Goal: Find contact information: Find contact information

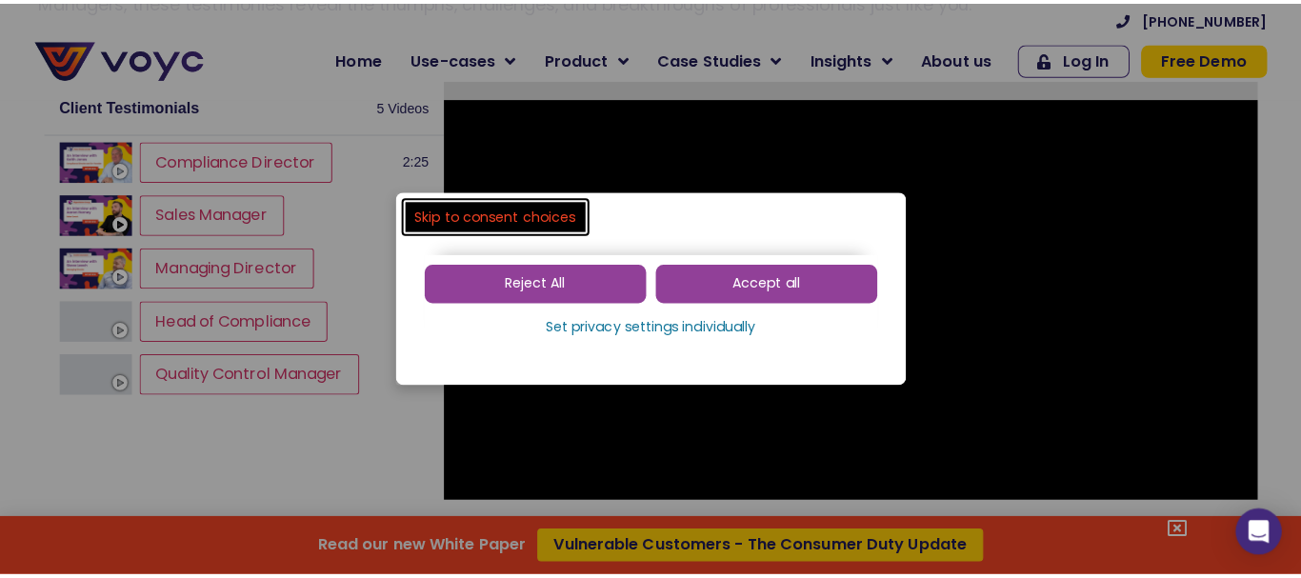
scroll to position [2002, 0]
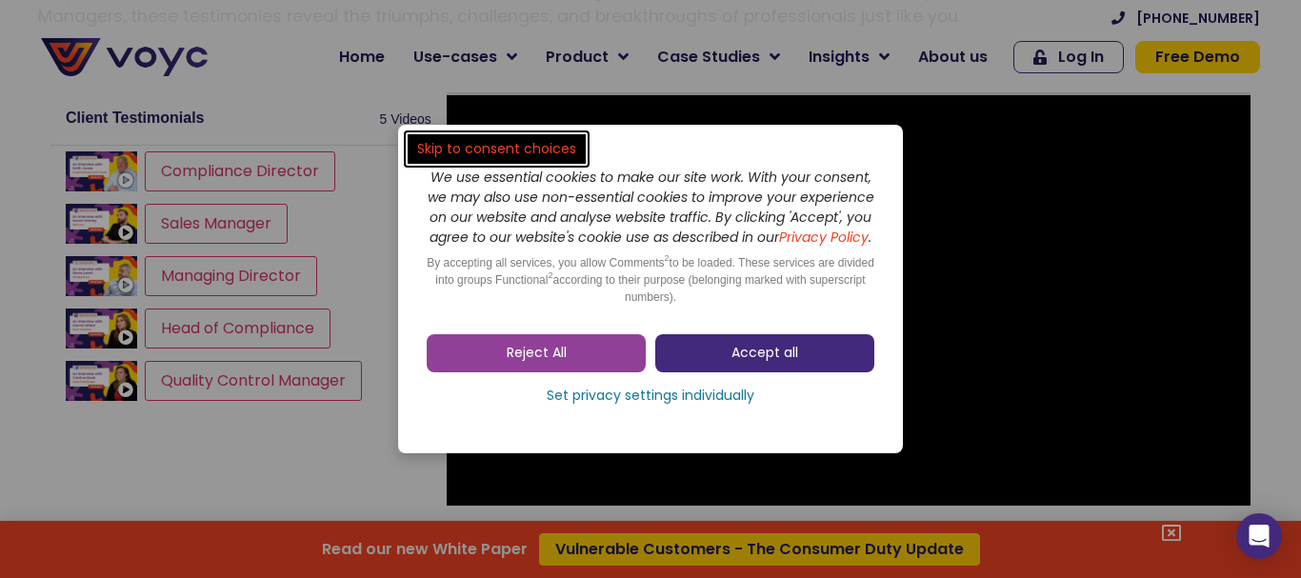
click at [775, 373] on link "Accept all" at bounding box center [765, 353] width 219 height 38
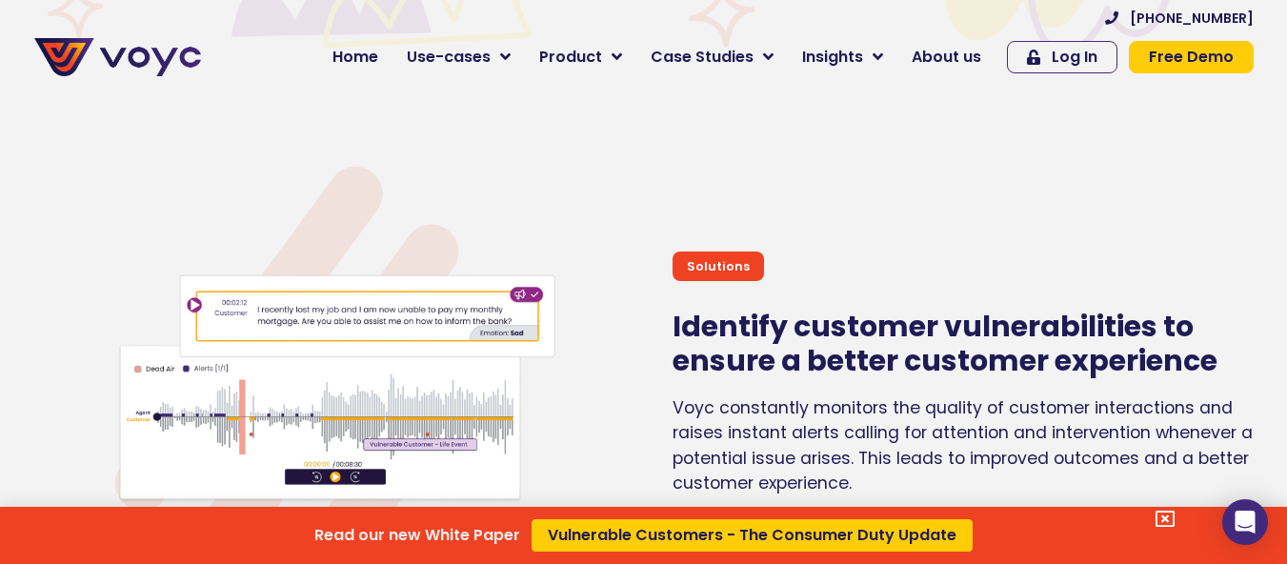
scroll to position [5812, 0]
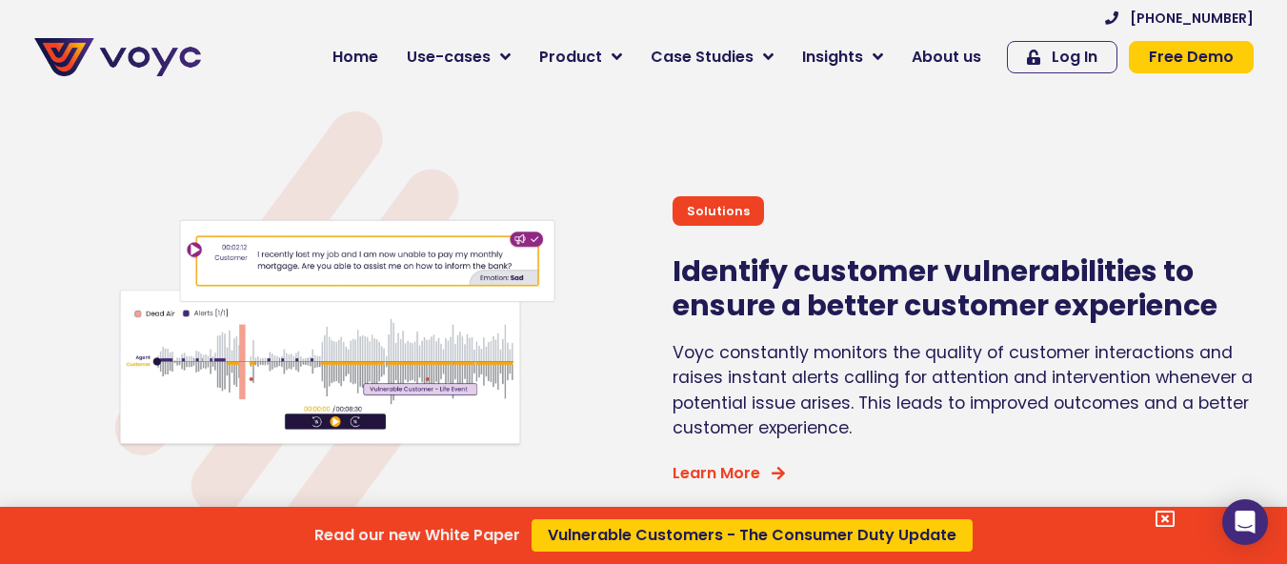
click at [958, 45] on div "Read our new White Paper Vulnerable Customers - The Consumer Duty Update" at bounding box center [643, 282] width 1287 height 564
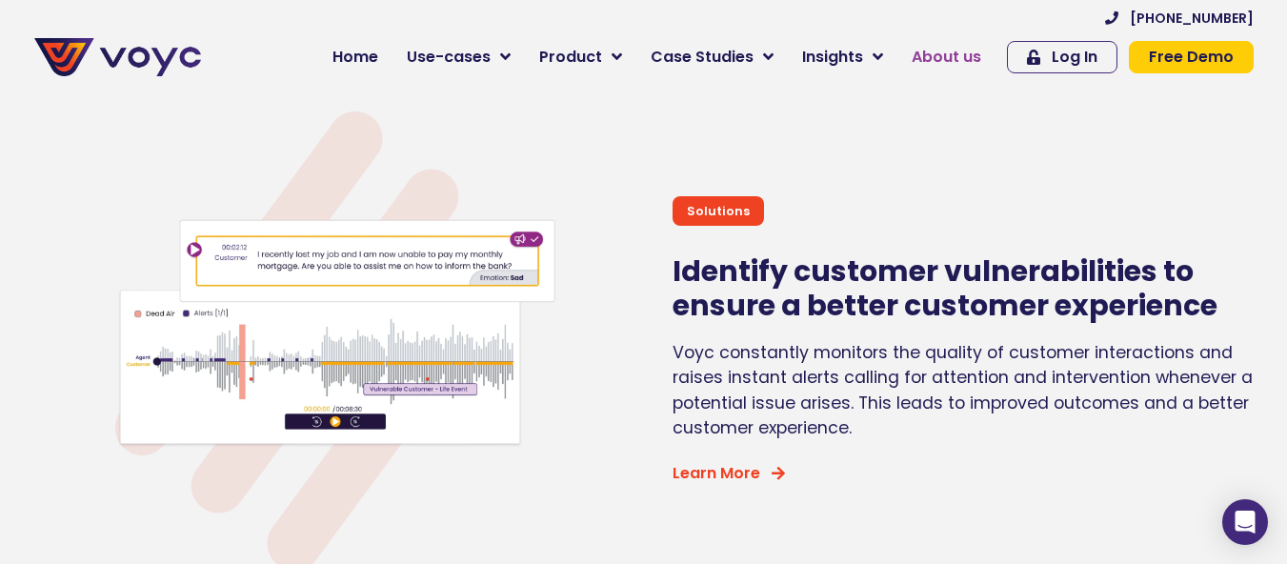
click at [958, 48] on span "About us" at bounding box center [947, 57] width 70 height 23
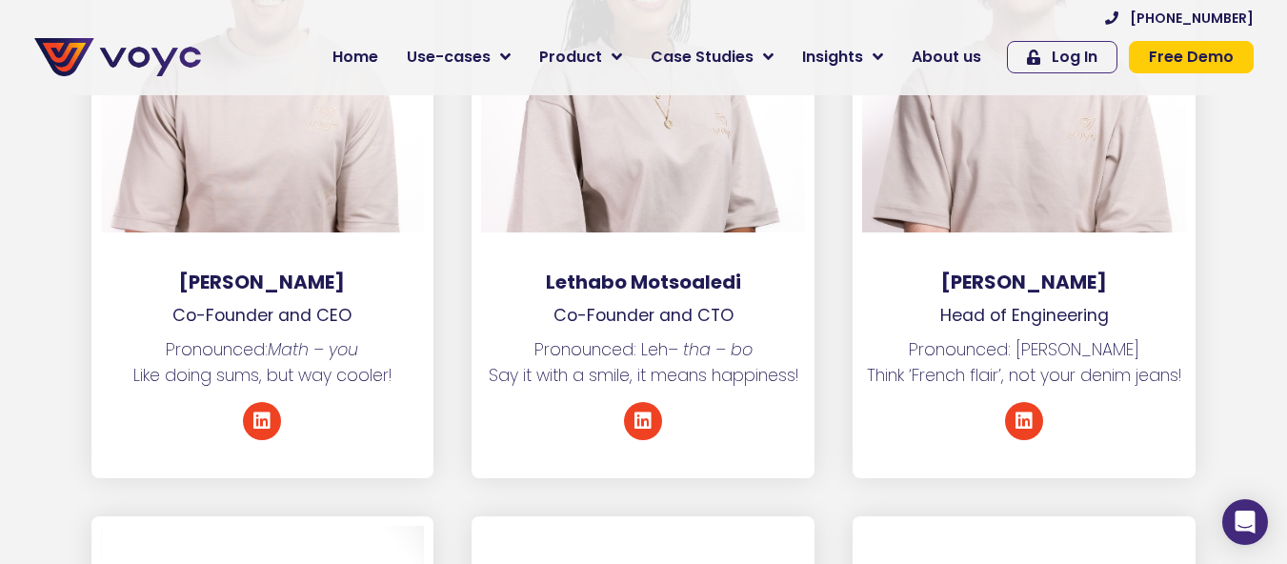
scroll to position [2858, 0]
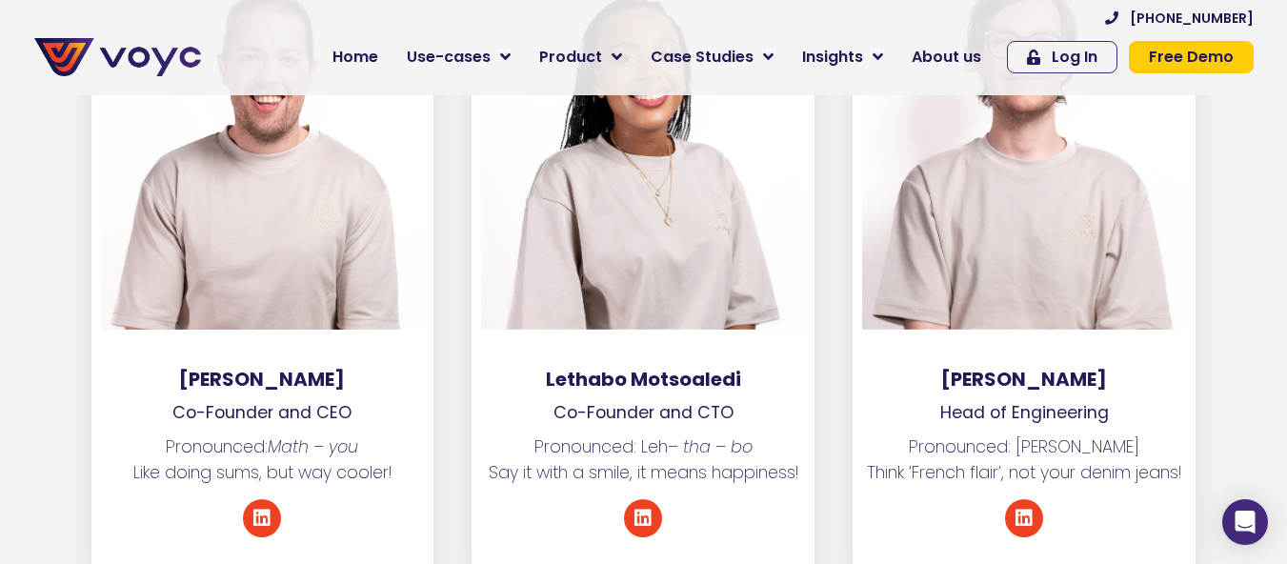
drag, startPoint x: 133, startPoint y: 341, endPoint x: 369, endPoint y: 346, distance: 235.4
click at [369, 346] on div "[PERSON_NAME] Co-Founder and CEO Pronounced: Math – you Like doing sums, but wa…" at bounding box center [262, 242] width 343 height 665
copy div "[PERSON_NAME]"
drag, startPoint x: 548, startPoint y: 364, endPoint x: 820, endPoint y: 359, distance: 272.5
click at [820, 359] on div "Lethabo Motsoaledi Co-Founder and CTO Pronounced: Leh – tha – bo Say it with a …" at bounding box center [643, 242] width 381 height 665
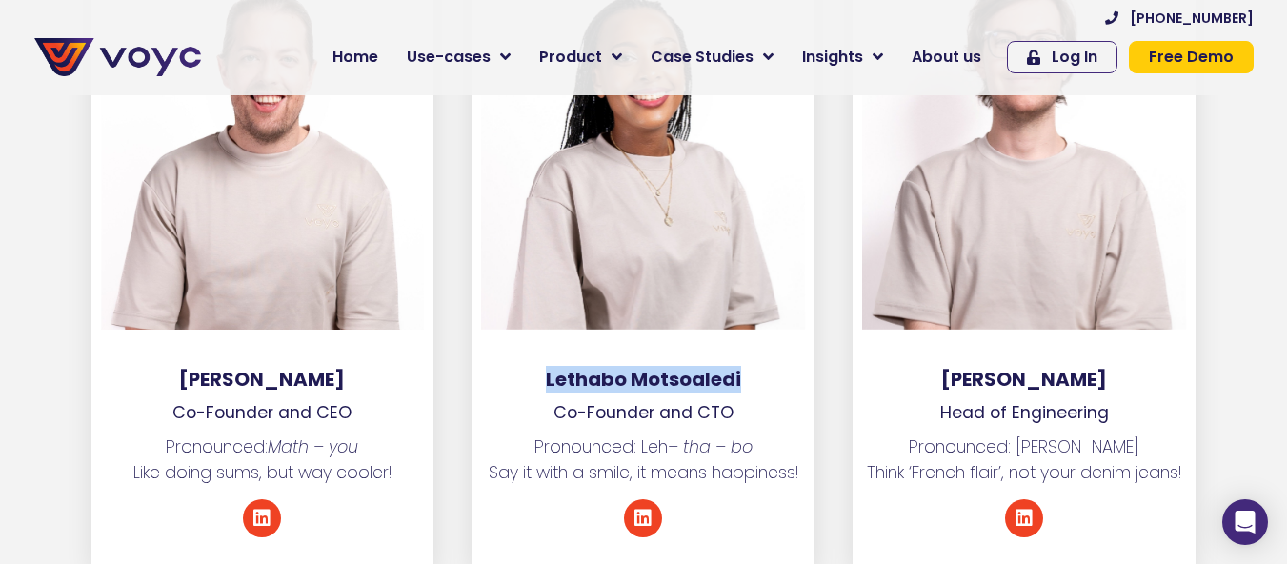
copy h3 "Lethabo Motsoaledi"
